Goal: Transaction & Acquisition: Purchase product/service

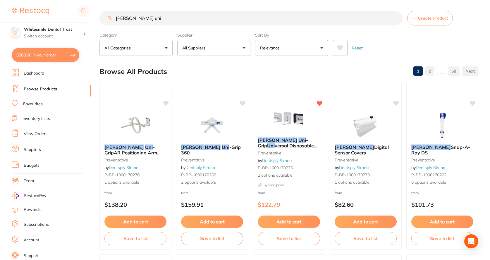
click at [150, 19] on input "rinn uni" at bounding box center [251, 18] width 303 height 15
drag, startPoint x: 150, startPoint y: 19, endPoint x: 119, endPoint y: 19, distance: 30.5
click at [119, 19] on input "rinn uni" at bounding box center [251, 18] width 303 height 15
type input "r"
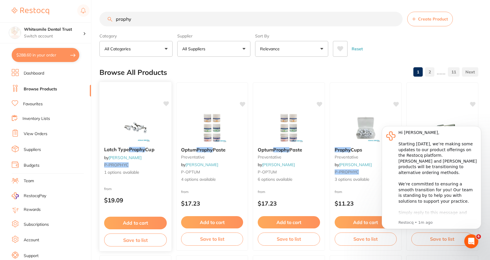
type input "prophy"
click at [112, 172] on span "1 options available" at bounding box center [135, 173] width 63 height 6
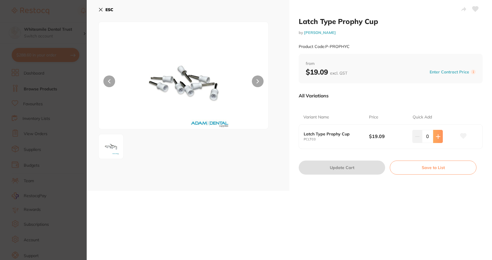
click at [438, 135] on icon at bounding box center [438, 136] width 5 height 5
type input "4"
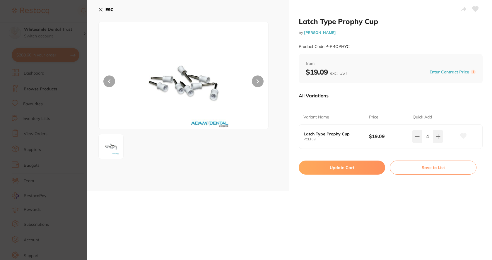
click at [337, 167] on button "Update Cart" at bounding box center [342, 168] width 86 height 14
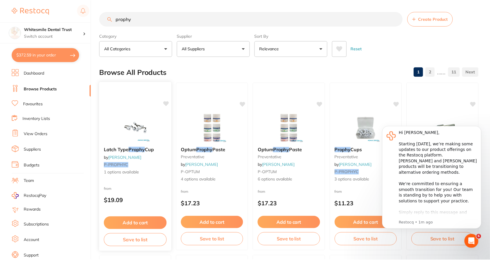
scroll to position [1, 0]
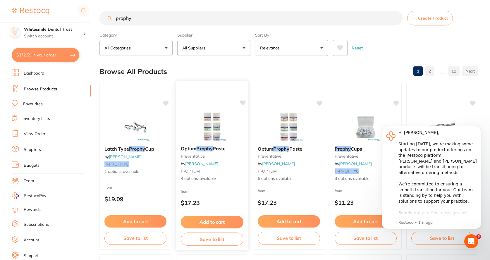
click at [202, 175] on div "Optum Prophy Paste preventative by Adam Dental P-OPTUM 4 options available" at bounding box center [212, 163] width 72 height 45
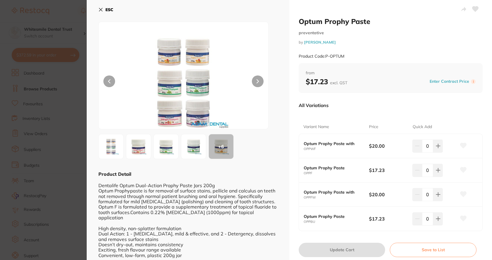
drag, startPoint x: 96, startPoint y: 7, endPoint x: 100, endPoint y: 11, distance: 5.0
click at [97, 7] on div "ESC + 6 Product Detail Dentalife Optum Dual-Action Prophy Paste Jars 200g Optum…" at bounding box center [188, 137] width 203 height 274
click at [100, 11] on icon at bounding box center [100, 9] width 5 height 5
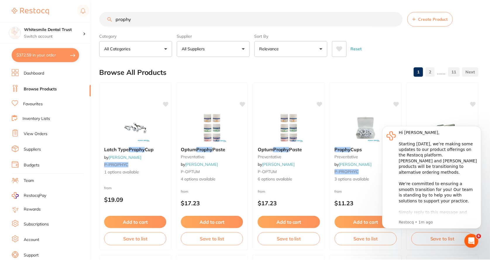
scroll to position [1, 0]
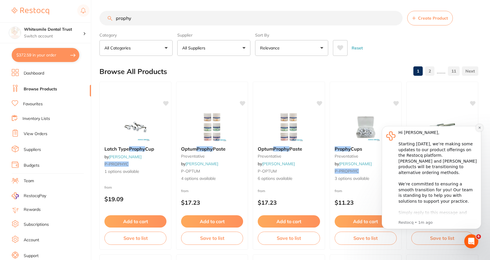
click at [479, 129] on icon "Dismiss notification" at bounding box center [480, 128] width 2 height 2
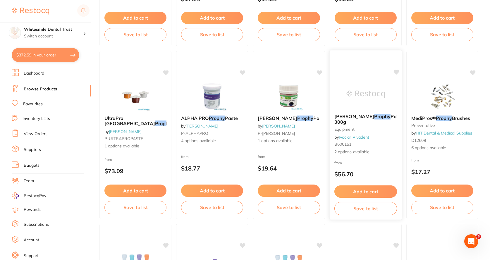
scroll to position [206, 0]
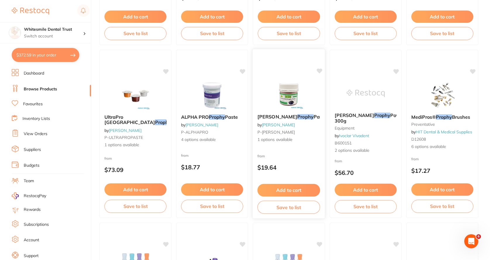
click at [282, 137] on span "1 options available" at bounding box center [289, 140] width 63 height 6
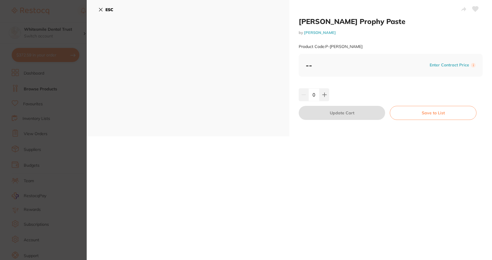
click at [102, 9] on icon at bounding box center [100, 9] width 5 height 5
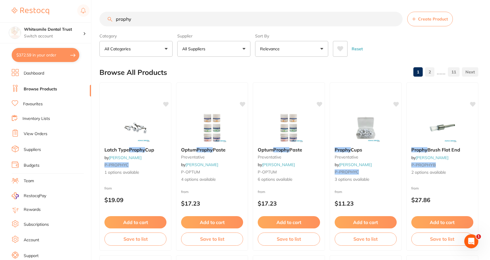
scroll to position [0, 0]
drag, startPoint x: 145, startPoint y: 17, endPoint x: 101, endPoint y: 24, distance: 44.5
click at [101, 24] on div "prophy Create Product" at bounding box center [289, 19] width 379 height 15
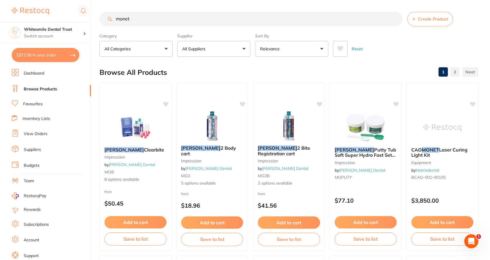
scroll to position [0, 0]
type input "monet"
click at [206, 160] on small "impression" at bounding box center [212, 161] width 63 height 5
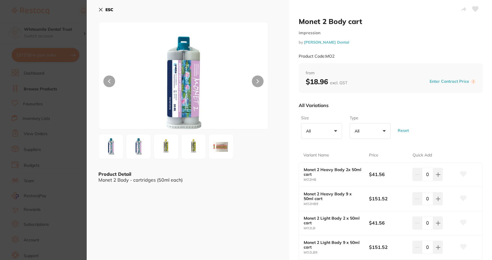
click at [140, 149] on img at bounding box center [138, 146] width 21 height 21
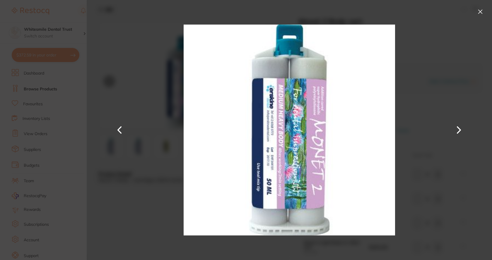
click at [161, 148] on div at bounding box center [289, 130] width 405 height 260
click at [461, 132] on button at bounding box center [459, 130] width 14 height 130
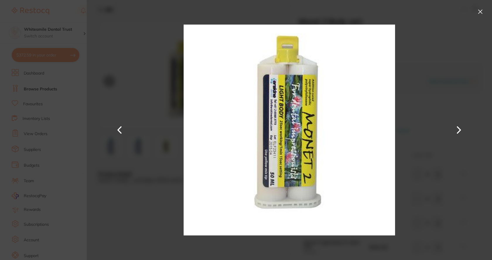
click at [460, 129] on button at bounding box center [459, 130] width 14 height 130
click at [482, 11] on button at bounding box center [480, 11] width 9 height 9
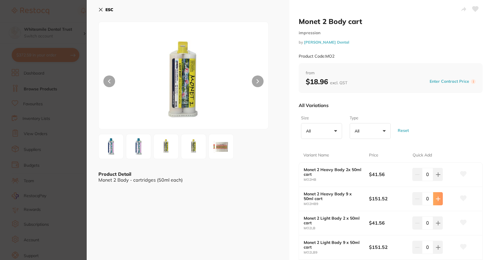
click at [436, 177] on icon at bounding box center [438, 174] width 5 height 5
type input "1"
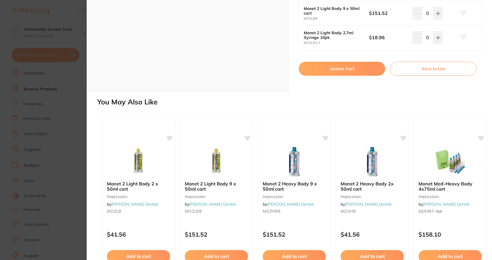
click at [334, 72] on button "Update Cart" at bounding box center [342, 69] width 86 height 14
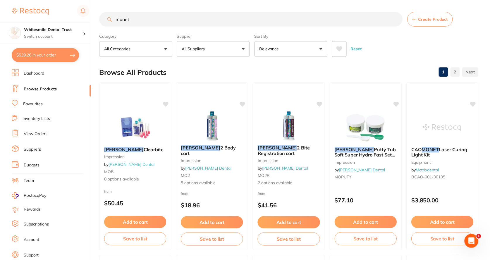
scroll to position [1, 0]
drag, startPoint x: 139, startPoint y: 20, endPoint x: 118, endPoint y: 21, distance: 21.1
click at [119, 21] on input "monet" at bounding box center [251, 18] width 303 height 15
type input "m"
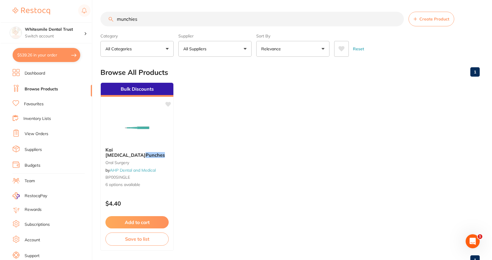
scroll to position [0, 0]
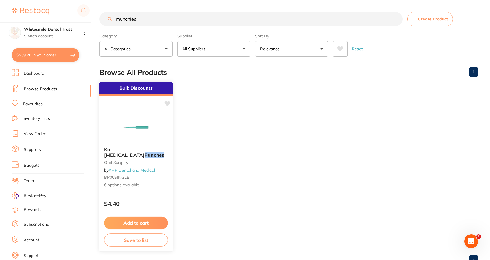
click at [127, 182] on span "6 options available" at bounding box center [136, 185] width 64 height 6
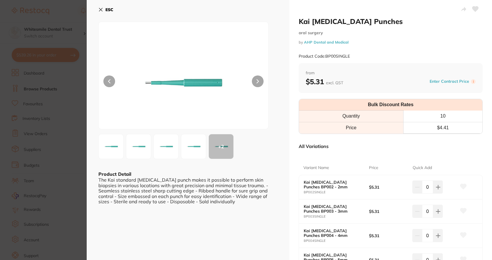
click at [100, 10] on icon at bounding box center [100, 9] width 5 height 5
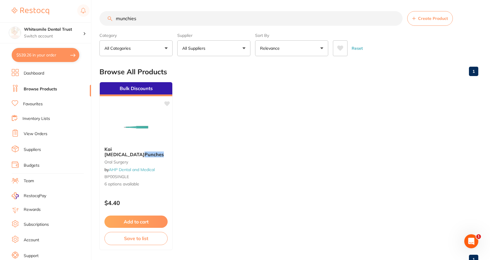
scroll to position [0, 0]
drag, startPoint x: 143, startPoint y: 18, endPoint x: 106, endPoint y: 28, distance: 37.5
click at [106, 28] on section "munchies Create Product Category All Categories All Categories oral surgery Cle…" at bounding box center [289, 33] width 379 height 45
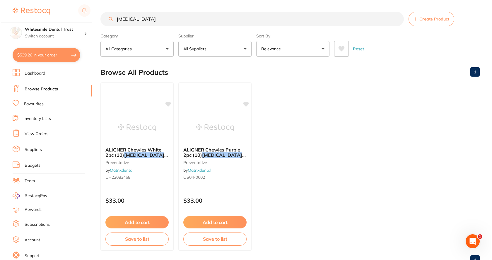
scroll to position [0, 0]
click at [225, 157] on em "INVISALIGN" at bounding box center [221, 155] width 40 height 6
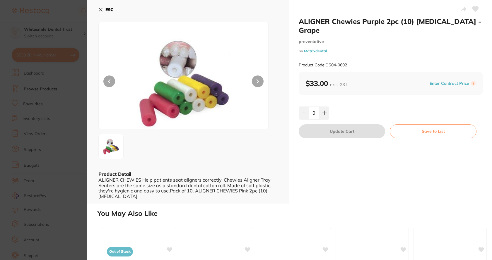
click at [102, 9] on icon at bounding box center [100, 9] width 3 height 3
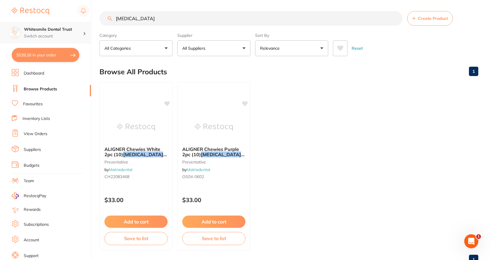
scroll to position [0, 0]
drag, startPoint x: 139, startPoint y: 18, endPoint x: 87, endPoint y: 25, distance: 52.3
click at [87, 25] on div "$539.26 Whitesmile Dental Trust Switch account Whitesmile Dental Trust $539.26 …" at bounding box center [245, 129] width 490 height 260
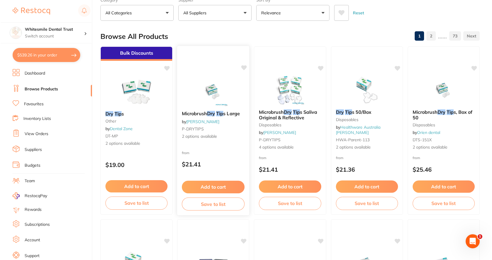
scroll to position [0, 0]
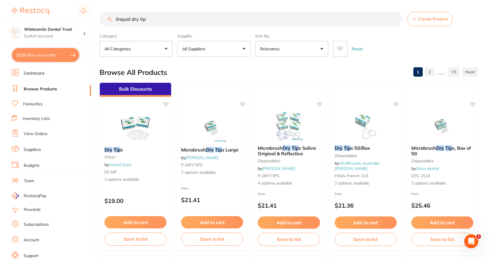
click at [131, 18] on input "lingual dry tip" at bounding box center [251, 19] width 303 height 15
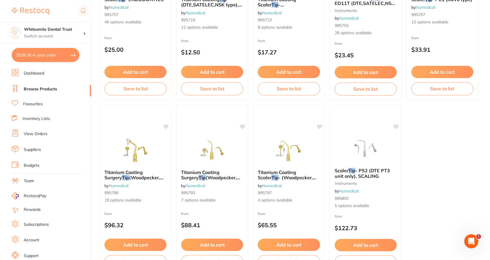
scroll to position [1752, 0]
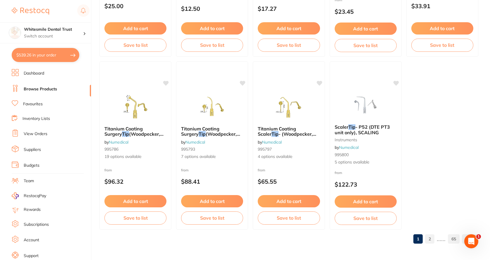
click at [429, 243] on link "2" at bounding box center [429, 239] width 9 height 12
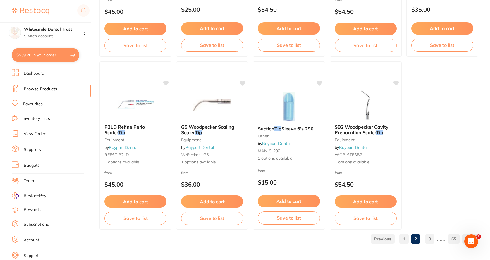
click at [430, 236] on link "3" at bounding box center [429, 239] width 9 height 12
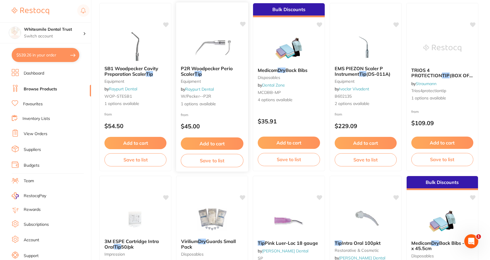
scroll to position [0, 0]
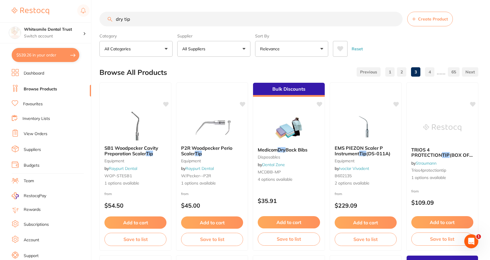
click at [115, 18] on input "dry tip" at bounding box center [251, 19] width 303 height 15
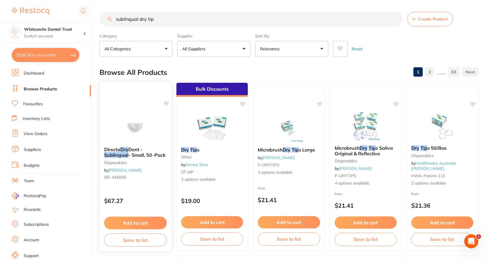
type input "sublingual dry tip"
click at [142, 154] on span "- Small, 50-Pack" at bounding box center [147, 155] width 37 height 6
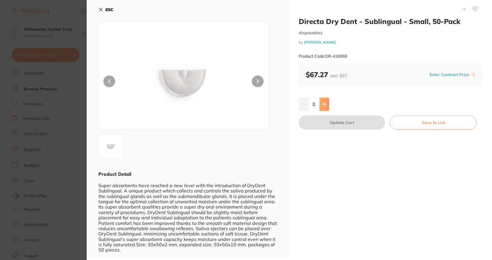
click at [322, 106] on icon at bounding box center [324, 104] width 5 height 5
type input "1"
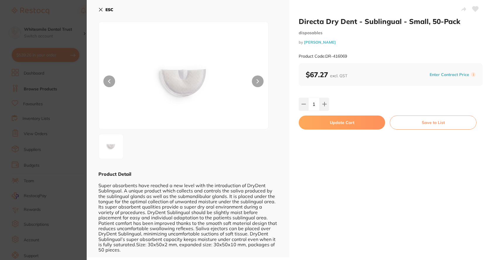
click at [421, 121] on button "Save to List" at bounding box center [433, 123] width 87 height 14
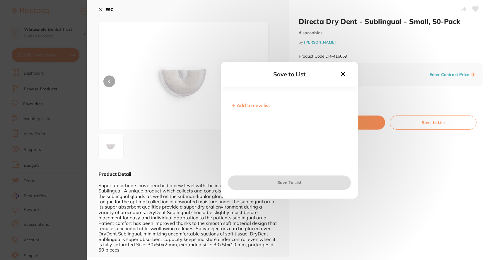
click at [344, 76] on icon at bounding box center [343, 74] width 6 height 6
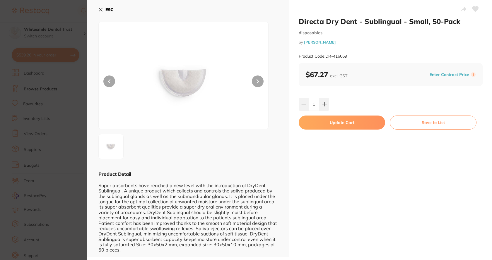
click at [338, 126] on button "Update Cart" at bounding box center [342, 123] width 86 height 14
checkbox input "false"
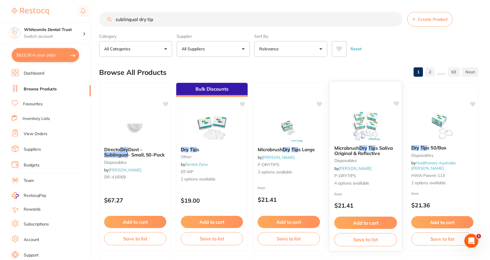
scroll to position [4, 0]
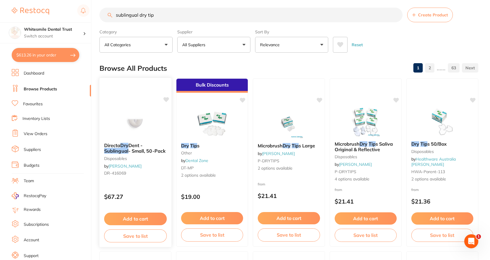
click at [167, 100] on icon at bounding box center [167, 99] width 6 height 5
drag, startPoint x: 158, startPoint y: 16, endPoint x: 66, endPoint y: 18, distance: 92.0
click at [66, 18] on div "$613.26 Whitesmile Dental Trust Switch account Whitesmile Dental Trust $613.26 …" at bounding box center [245, 126] width 490 height 260
type input "vebnus flow"
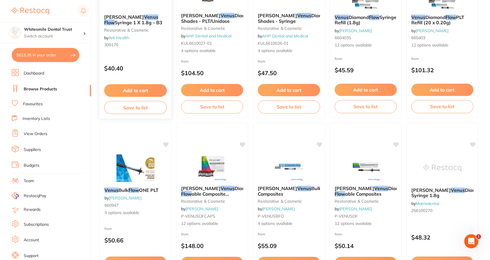
scroll to position [146, 0]
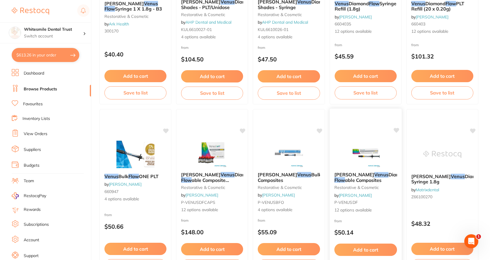
click at [345, 191] on div "Kulzer Venus Diamond Flow Flow able Composites restorative & cosmetic by Adam D…" at bounding box center [366, 192] width 72 height 51
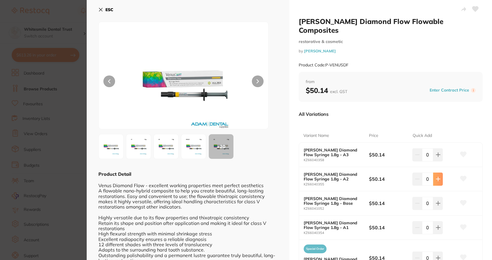
click at [436, 157] on icon at bounding box center [438, 155] width 5 height 5
type input "2"
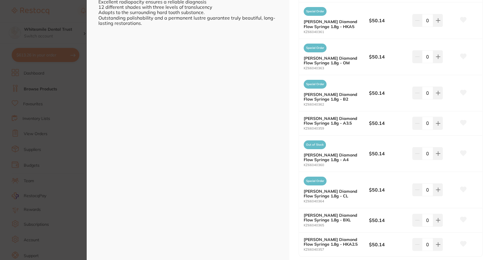
scroll to position [264, 0]
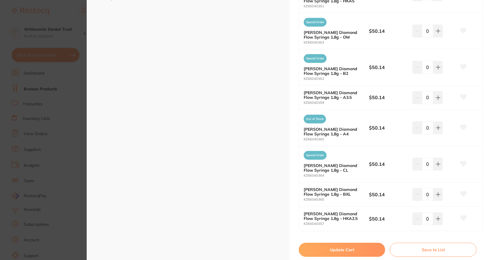
click at [328, 243] on button "Update Cart" at bounding box center [342, 250] width 86 height 14
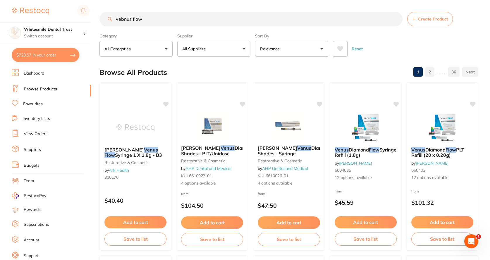
click at [148, 23] on input "vebnus flow" at bounding box center [251, 19] width 303 height 15
drag, startPoint x: 102, startPoint y: 20, endPoint x: 98, endPoint y: 20, distance: 4.7
click at [98, 20] on div "$723.57 Whitesmile Dental Trust Switch account Whitesmile Dental Trust $723.57 …" at bounding box center [245, 130] width 490 height 260
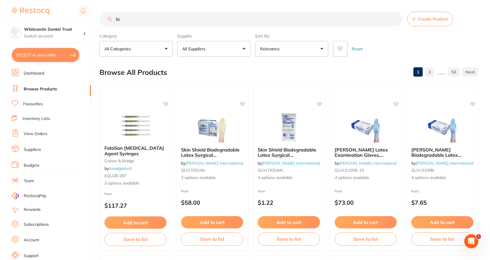
type input "l"
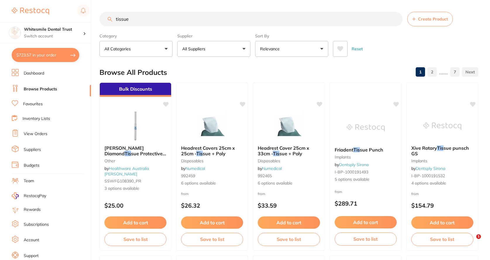
type input "tissues"
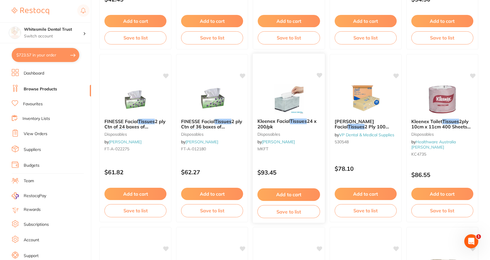
scroll to position [205, 0]
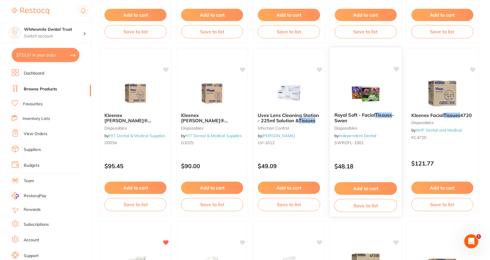
scroll to position [527, 0]
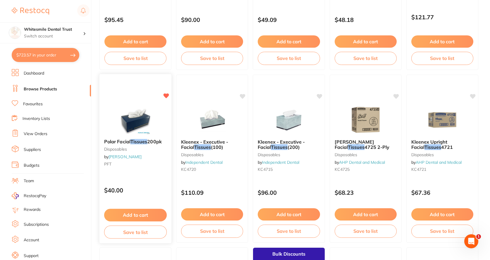
type input "tissues"
click at [134, 150] on small "disposables" at bounding box center [136, 149] width 62 height 5
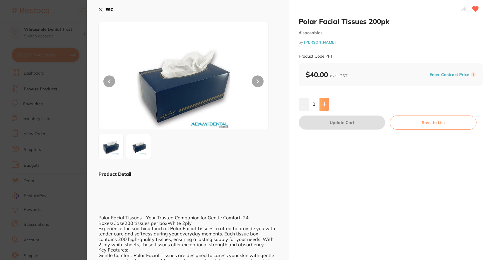
click at [325, 105] on icon at bounding box center [324, 104] width 5 height 5
type input "1"
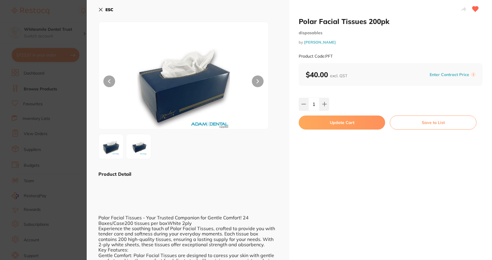
click at [330, 121] on button "Update Cart" at bounding box center [342, 123] width 86 height 14
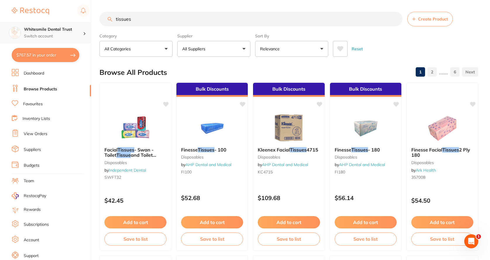
drag, startPoint x: 137, startPoint y: 20, endPoint x: 83, endPoint y: 28, distance: 54.8
click at [81, 28] on div "$767.57 Whitesmile Dental Trust Switch account Whitesmile Dental Trust $767.57 …" at bounding box center [245, 130] width 490 height 260
type input "triplex"
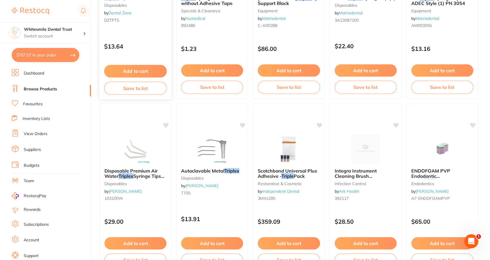
scroll to position [1552, 0]
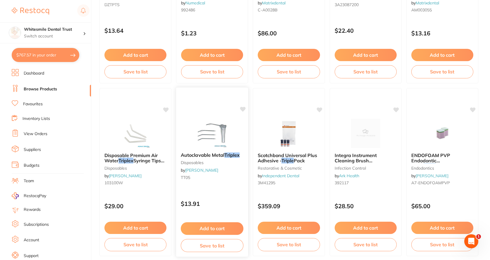
click at [205, 171] on link "[PERSON_NAME]" at bounding box center [201, 170] width 33 height 5
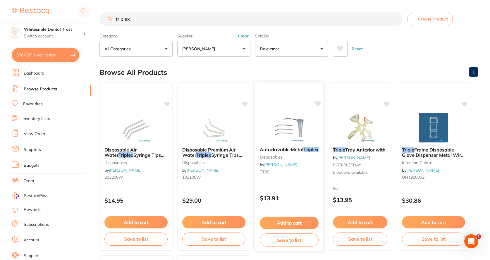
click at [295, 150] on span "Autoclavable Metal" at bounding box center [282, 150] width 44 height 6
click at [290, 149] on span "Autoclavable Metal" at bounding box center [282, 150] width 44 height 6
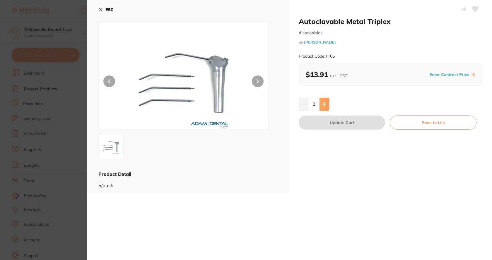
click at [324, 103] on icon at bounding box center [324, 104] width 5 height 5
click at [325, 103] on icon at bounding box center [324, 104] width 5 height 5
type input "2"
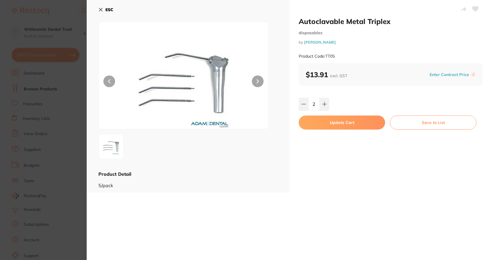
click at [342, 119] on button "Update Cart" at bounding box center [342, 123] width 86 height 14
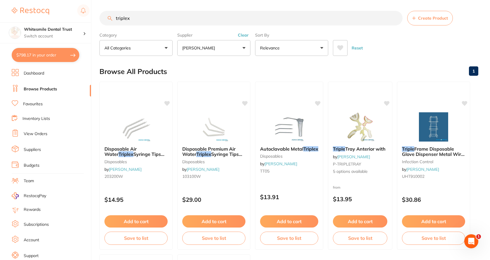
scroll to position [0, 0]
drag, startPoint x: 142, startPoint y: 16, endPoint x: 99, endPoint y: 26, distance: 44.2
click at [99, 26] on div "$798.17 Whitesmile Dental Trust Switch account Whitesmile Dental Trust $798.17 …" at bounding box center [245, 129] width 490 height 260
type input "saw"
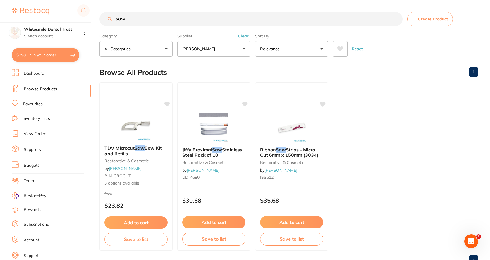
scroll to position [0, 0]
click at [145, 150] on em "Saw" at bounding box center [140, 148] width 10 height 6
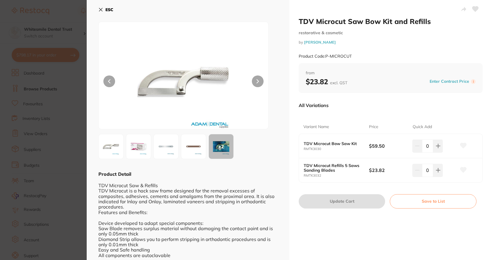
click at [137, 148] on img at bounding box center [138, 146] width 21 height 21
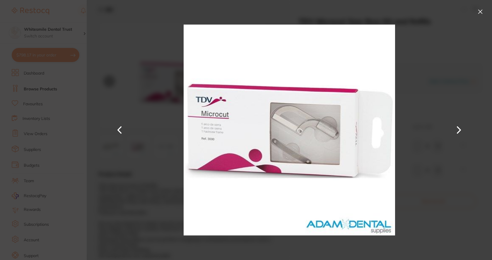
click at [482, 11] on button at bounding box center [480, 11] width 9 height 9
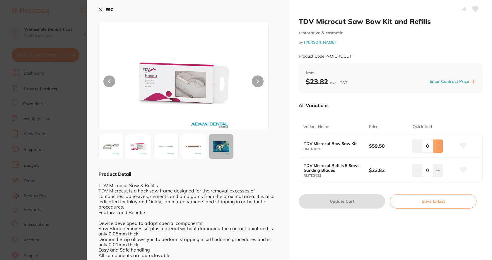
click at [437, 148] on icon at bounding box center [438, 146] width 5 height 5
type input "1"
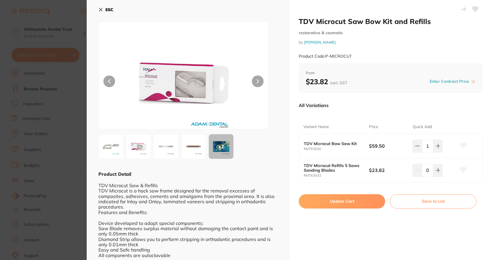
click at [343, 204] on button "Update Cart" at bounding box center [342, 201] width 86 height 14
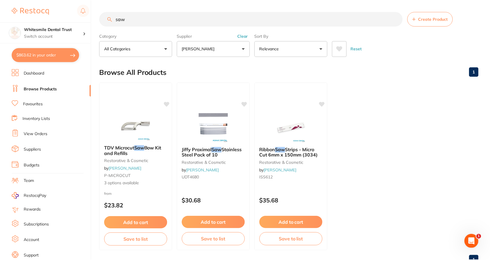
scroll to position [1, 0]
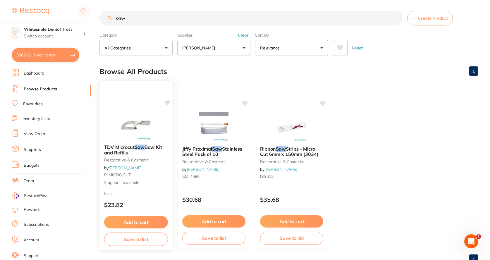
click at [167, 104] on icon at bounding box center [168, 102] width 6 height 5
drag, startPoint x: 130, startPoint y: 17, endPoint x: 112, endPoint y: 16, distance: 17.3
click at [112, 16] on input "saw" at bounding box center [251, 18] width 303 height 15
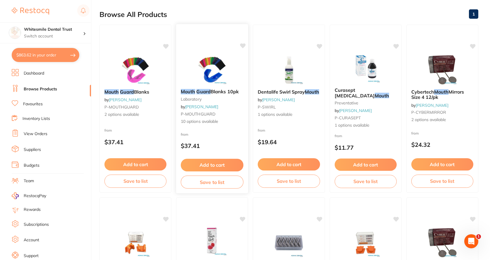
scroll to position [0, 0]
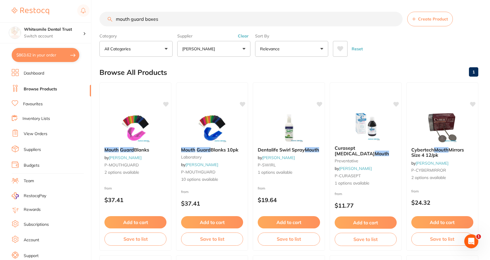
click at [130, 19] on input "mouth guard boxes" at bounding box center [251, 19] width 303 height 15
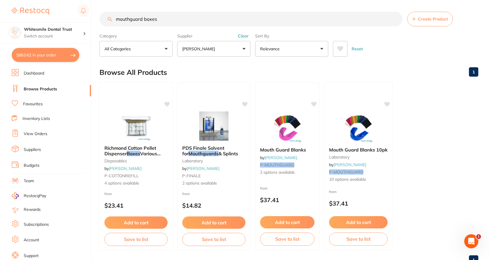
drag, startPoint x: 143, startPoint y: 20, endPoint x: 107, endPoint y: 20, distance: 35.1
click at [107, 20] on input "mouthguard boxes" at bounding box center [251, 19] width 303 height 15
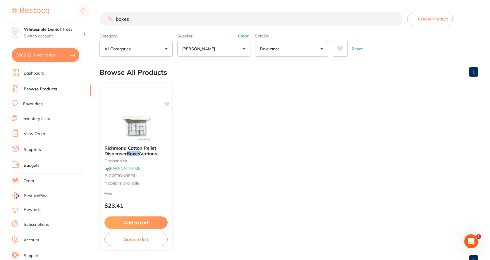
type input "boxes"
click at [244, 49] on button "[PERSON_NAME]" at bounding box center [213, 49] width 73 height 16
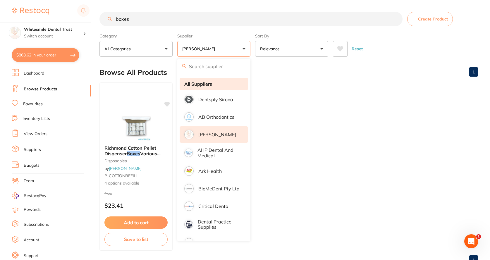
click at [214, 85] on li "All Suppliers" at bounding box center [214, 84] width 69 height 12
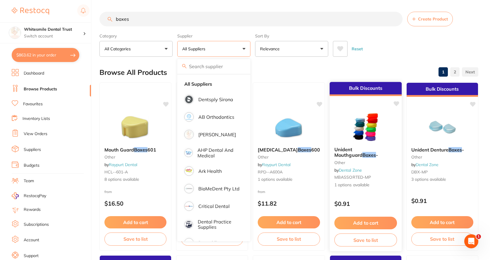
click at [360, 152] on span "Unident Mouthguard" at bounding box center [349, 152] width 28 height 11
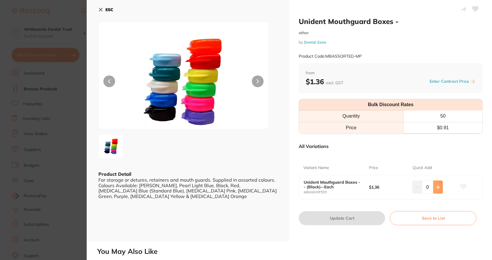
click at [437, 185] on icon at bounding box center [438, 187] width 5 height 5
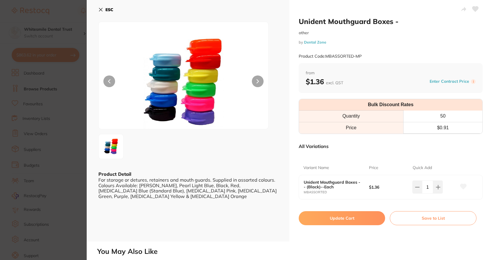
click at [430, 186] on input "1" at bounding box center [427, 187] width 11 height 13
drag, startPoint x: 430, startPoint y: 186, endPoint x: 419, endPoint y: 189, distance: 11.3
click at [419, 189] on div "1" at bounding box center [427, 187] width 30 height 13
type input "100"
click at [340, 219] on button "Update Cart" at bounding box center [342, 218] width 86 height 14
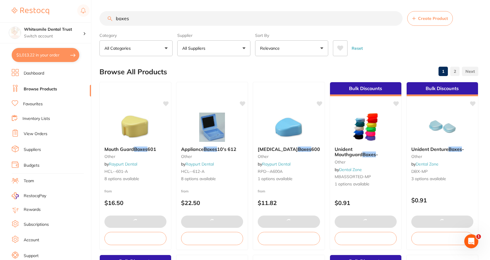
click at [57, 57] on button "$1,013.22 in your order" at bounding box center [46, 55] width 68 height 14
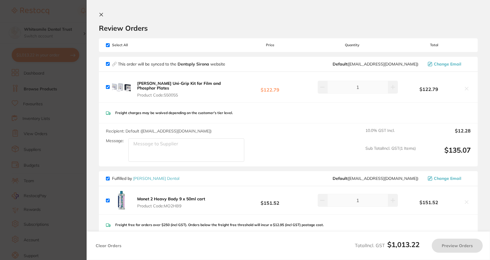
checkbox input "true"
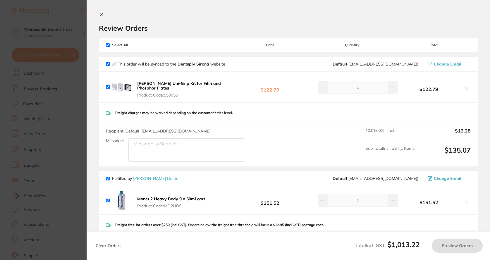
checkbox input "true"
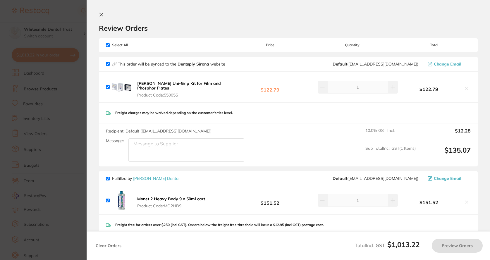
checkbox input "true"
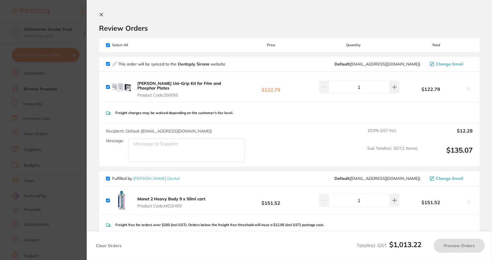
checkbox input "false"
checkbox input "true"
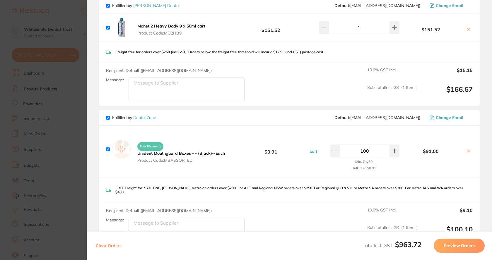
scroll to position [234, 0]
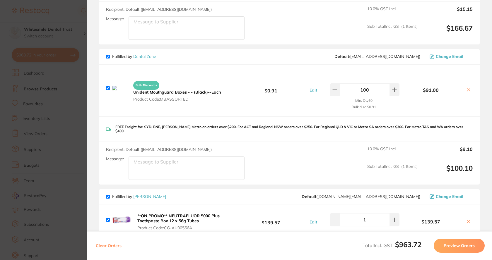
click at [468, 88] on icon at bounding box center [468, 90] width 5 height 5
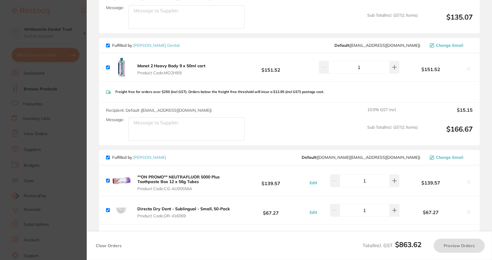
scroll to position [88, 0]
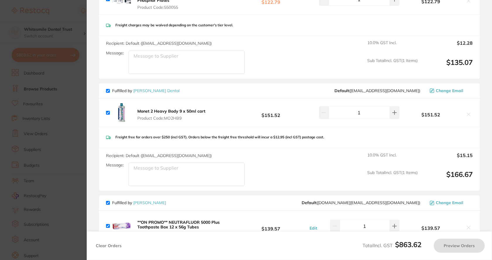
checkbox input "true"
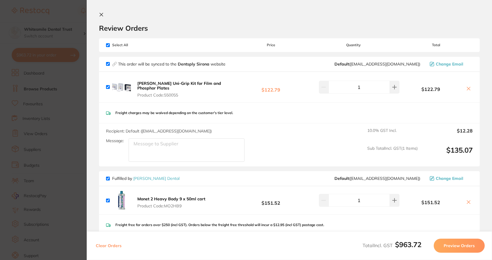
click at [65, 88] on section "Update RRP Set your pre negotiated price for this item. Item Agreed RRP (excl. …" at bounding box center [246, 130] width 492 height 260
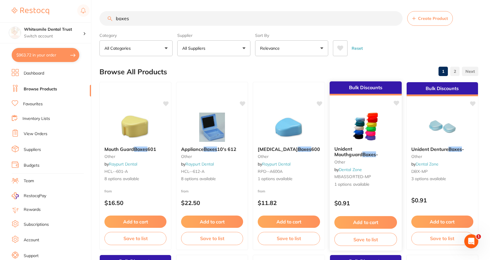
scroll to position [88, 0]
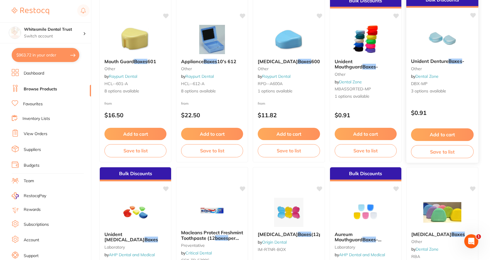
click at [421, 90] on span "3 options available" at bounding box center [442, 91] width 63 height 6
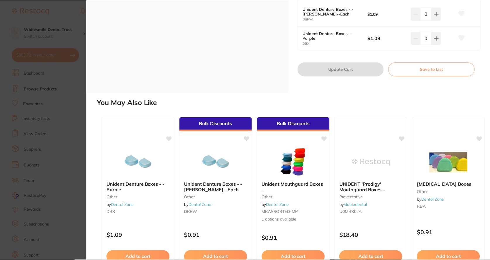
scroll to position [230, 0]
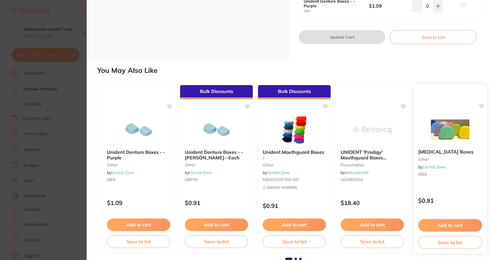
click at [439, 168] on link "Dental Zone" at bounding box center [434, 167] width 23 height 5
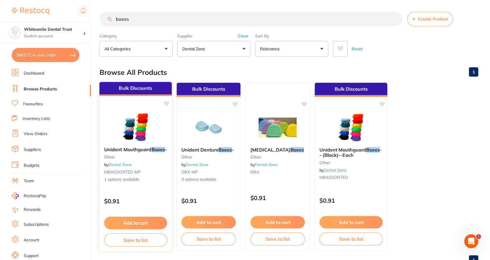
click at [138, 183] on span "1 options available" at bounding box center [135, 180] width 63 height 6
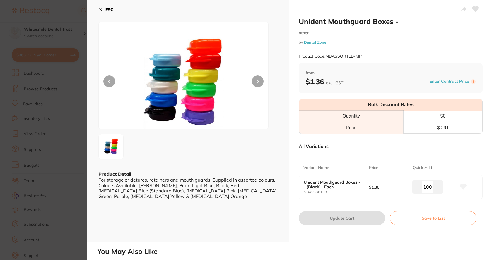
click at [102, 6] on button "ESC" at bounding box center [105, 10] width 15 height 10
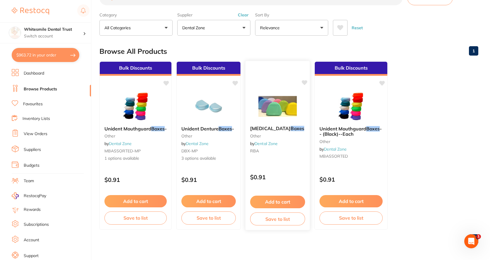
click at [269, 141] on div "Retainer Boxes other by Dental Zone RBA" at bounding box center [278, 140] width 64 height 39
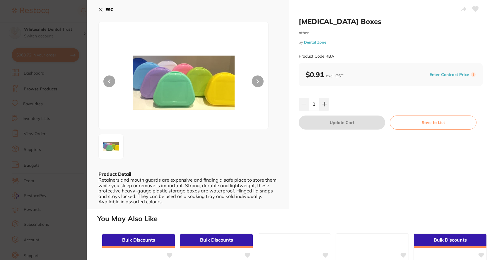
click at [257, 82] on icon at bounding box center [258, 82] width 2 height 4
click at [101, 7] on icon at bounding box center [100, 9] width 5 height 5
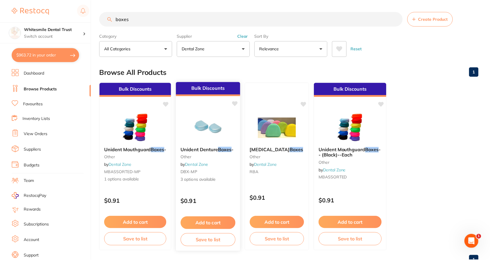
scroll to position [21, 0]
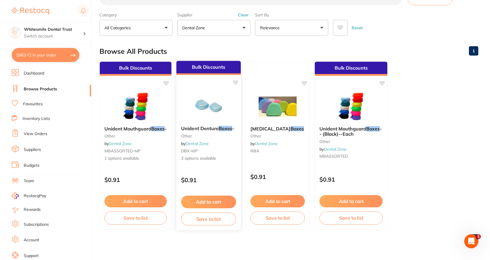
click at [210, 158] on span "3 options available" at bounding box center [208, 159] width 55 height 6
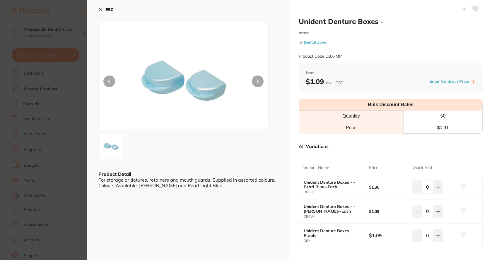
scroll to position [29, 0]
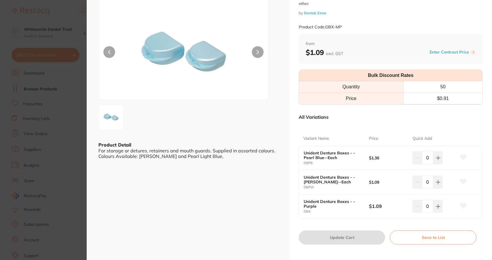
click at [427, 156] on input "0" at bounding box center [427, 157] width 11 height 13
type input "15"
click at [427, 183] on input "0" at bounding box center [427, 182] width 11 height 13
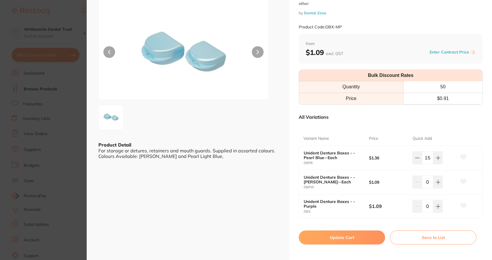
click at [427, 183] on input "0" at bounding box center [427, 182] width 11 height 13
type input "15"
click at [428, 208] on input "0" at bounding box center [427, 206] width 11 height 13
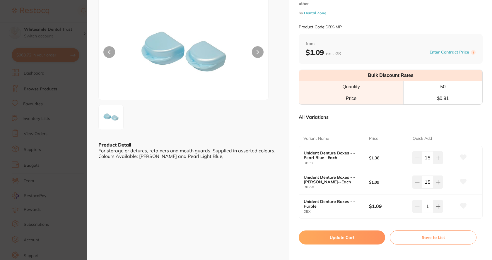
type input "15"
click at [353, 239] on button "Update Cart" at bounding box center [342, 238] width 86 height 14
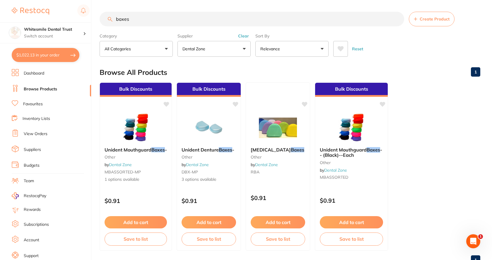
checkbox input "false"
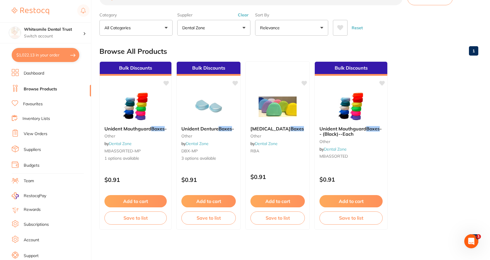
click at [40, 53] on button "$1,022.13 in your order" at bounding box center [46, 55] width 68 height 14
checkbox input "true"
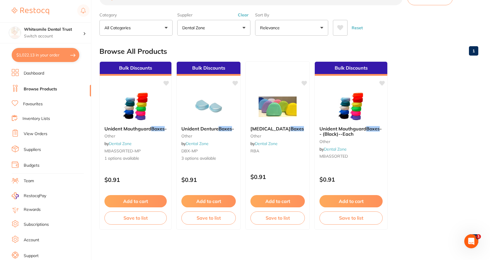
checkbox input "true"
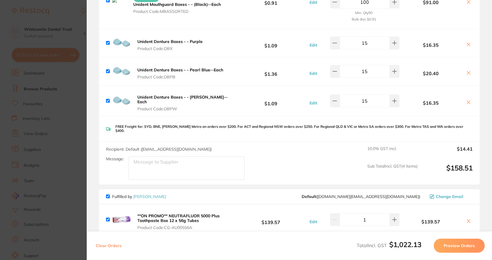
scroll to position [264, 0]
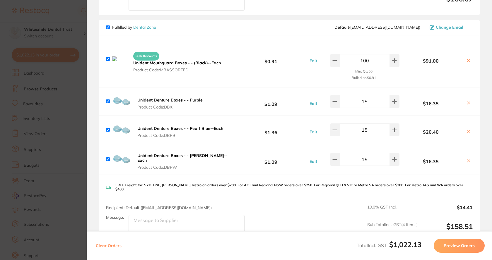
click at [375, 99] on input "15" at bounding box center [365, 101] width 50 height 13
drag, startPoint x: 375, startPoint y: 99, endPoint x: 344, endPoint y: 105, distance: 31.6
click at [344, 105] on input "15" at bounding box center [365, 101] width 50 height 13
type input "20"
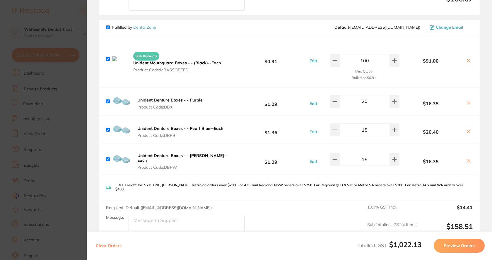
scroll to position [0, 0]
click at [369, 128] on input "15" at bounding box center [365, 130] width 50 height 13
drag, startPoint x: 369, startPoint y: 128, endPoint x: 345, endPoint y: 128, distance: 24.3
click at [345, 128] on input "15" at bounding box center [365, 130] width 50 height 13
click at [372, 155] on input "15" at bounding box center [365, 159] width 50 height 13
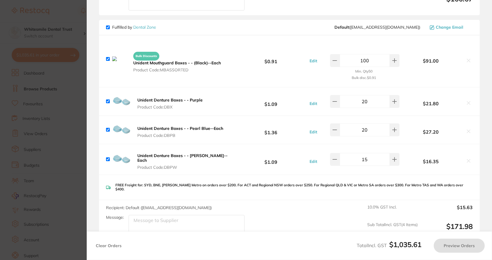
type input "15"
drag, startPoint x: 370, startPoint y: 155, endPoint x: 346, endPoint y: 159, distance: 24.8
click at [346, 159] on input "15" at bounding box center [365, 159] width 50 height 13
type input "2"
type input "20"
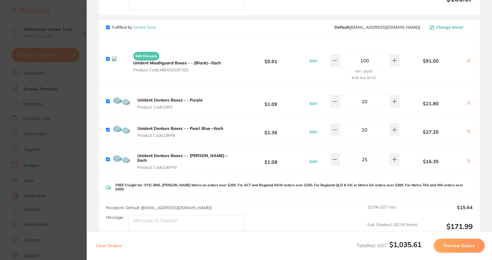
type input "25"
click at [377, 125] on input "20" at bounding box center [365, 130] width 50 height 13
drag, startPoint x: 375, startPoint y: 125, endPoint x: 358, endPoint y: 127, distance: 17.1
click at [358, 127] on input "20" at bounding box center [365, 130] width 50 height 13
click at [367, 100] on input "20" at bounding box center [365, 101] width 50 height 13
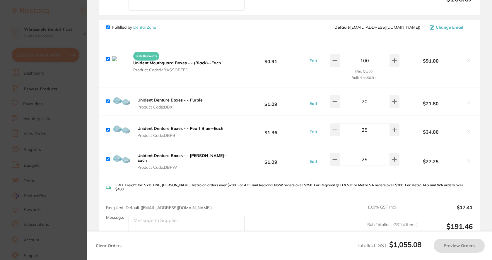
type input "20"
drag, startPoint x: 367, startPoint y: 100, endPoint x: 355, endPoint y: 100, distance: 12.3
click at [355, 100] on input "20" at bounding box center [365, 101] width 50 height 13
type input "25"
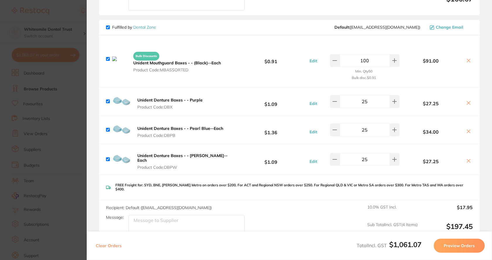
click at [466, 58] on icon at bounding box center [468, 60] width 5 height 5
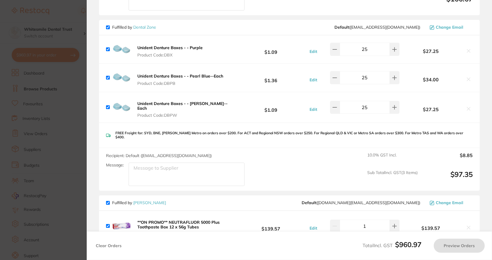
checkbox input "true"
type input "25"
click at [73, 126] on section "Update RRP Set your pre negotiated price for this item. Item Agreed RRP (excl. …" at bounding box center [246, 130] width 492 height 260
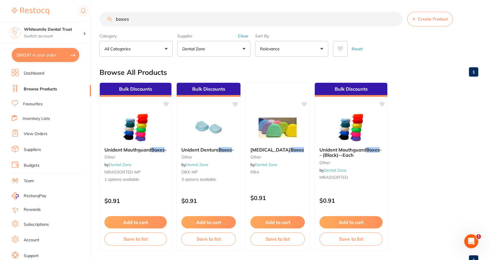
drag, startPoint x: 134, startPoint y: 20, endPoint x: 105, endPoint y: 22, distance: 28.7
click at [105, 22] on input "boxes" at bounding box center [251, 19] width 303 height 15
type input "bibs"
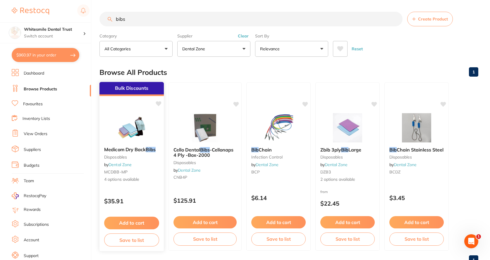
click at [135, 135] on img at bounding box center [131, 128] width 38 height 30
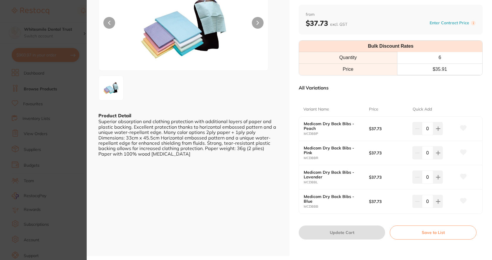
click at [431, 205] on input "0" at bounding box center [427, 201] width 11 height 13
click at [436, 131] on icon at bounding box center [438, 129] width 4 height 4
type input "1"
click at [353, 233] on button "Update Cart" at bounding box center [342, 233] width 86 height 14
checkbox input "false"
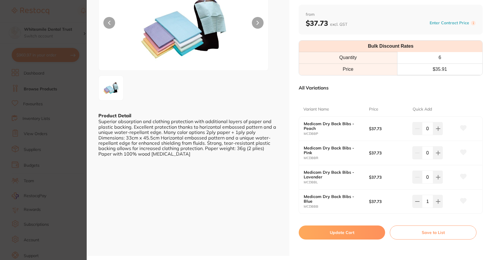
checkbox input "false"
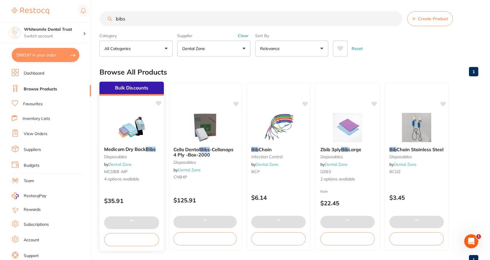
type input "1"
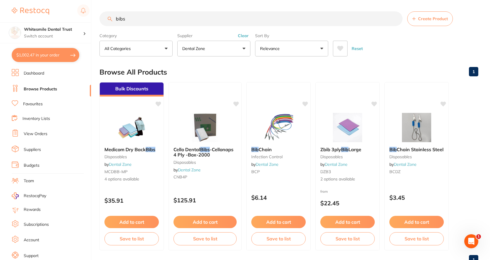
click at [36, 59] on button "$1,002.47 in your order" at bounding box center [46, 55] width 68 height 14
checkbox input "true"
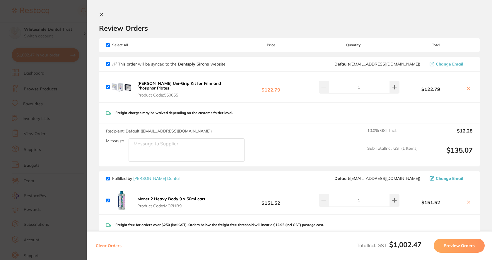
click at [41, 130] on section "Update RRP Set your pre negotiated price for this item. Item Agreed RRP (excl. …" at bounding box center [246, 130] width 492 height 260
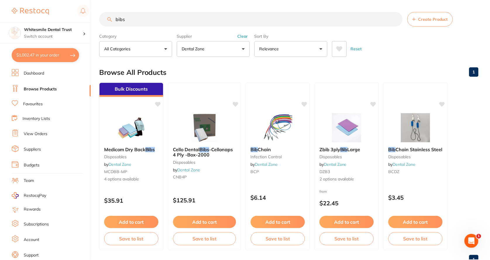
scroll to position [0, 0]
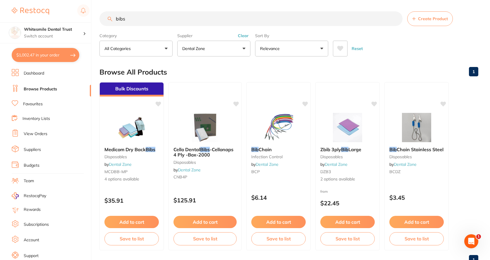
click at [42, 133] on link "View Orders" at bounding box center [36, 134] width 24 height 6
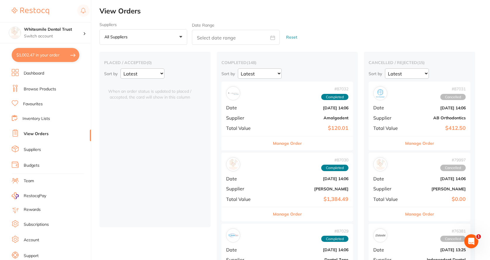
click at [42, 58] on button "$1,002.47 in your order" at bounding box center [46, 55] width 68 height 14
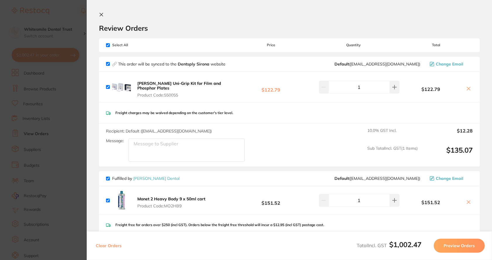
click at [101, 17] on icon at bounding box center [101, 14] width 5 height 5
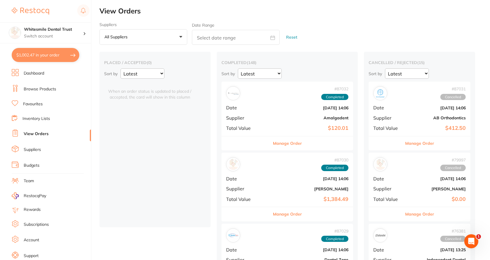
drag, startPoint x: 46, startPoint y: 89, endPoint x: 77, endPoint y: 79, distance: 32.6
click at [47, 89] on link "Browse Products" at bounding box center [40, 89] width 33 height 6
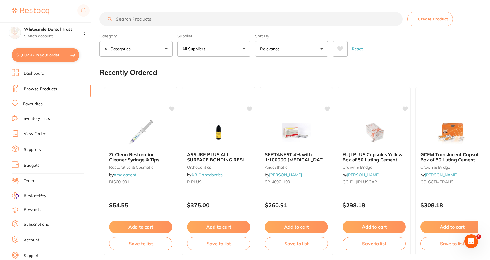
click at [149, 18] on input "search" at bounding box center [251, 19] width 303 height 15
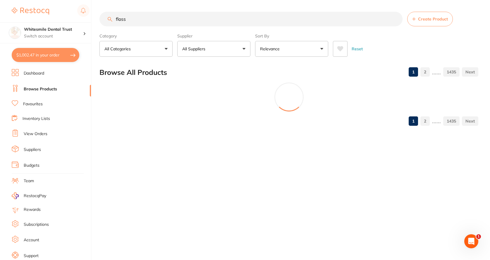
type input "floss"
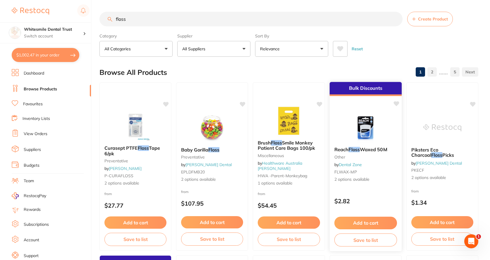
click at [360, 179] on span "2 options available" at bounding box center [366, 180] width 63 height 6
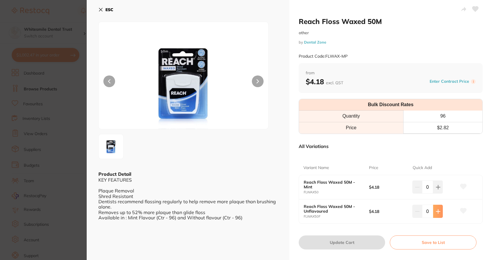
click at [438, 190] on icon at bounding box center [438, 187] width 5 height 5
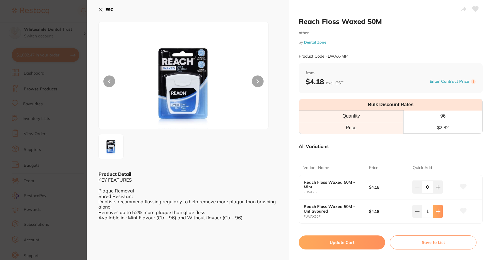
click at [438, 190] on icon at bounding box center [438, 187] width 5 height 5
type input "2"
drag, startPoint x: 345, startPoint y: 242, endPoint x: 337, endPoint y: 242, distance: 8.5
click at [345, 242] on button "Update Cart" at bounding box center [342, 243] width 86 height 14
checkbox input "false"
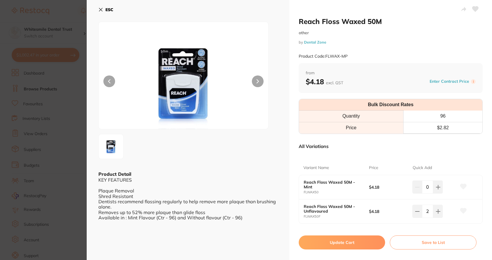
checkbox input "false"
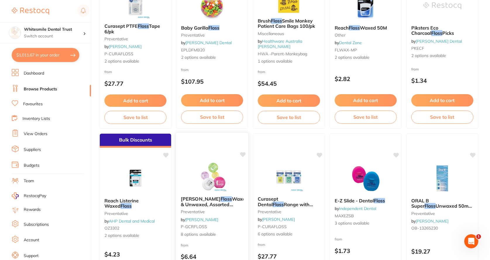
scroll to position [176, 0]
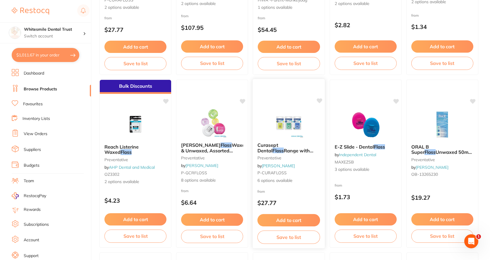
click at [275, 179] on span "6 options available" at bounding box center [289, 181] width 63 height 6
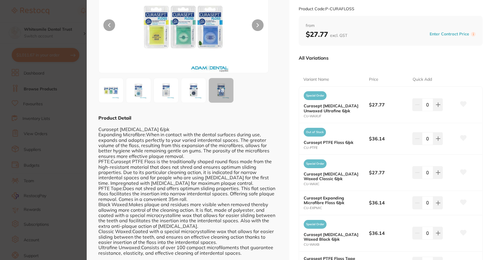
scroll to position [51, 0]
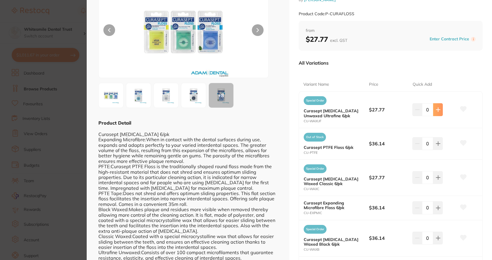
click at [437, 108] on icon at bounding box center [438, 110] width 4 height 4
type input "1"
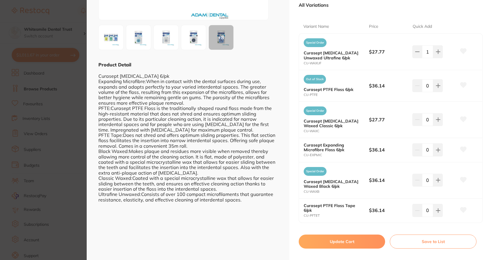
scroll to position [110, 0]
click at [353, 235] on button "Update Cart" at bounding box center [342, 241] width 86 height 14
checkbox input "false"
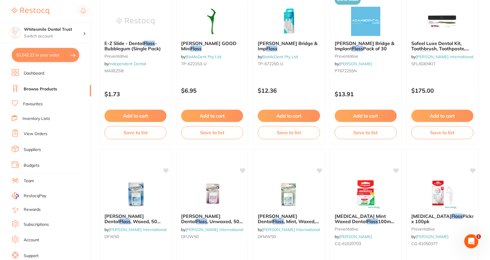
scroll to position [1201, 0]
